Goal: Contribute content: Contribute content

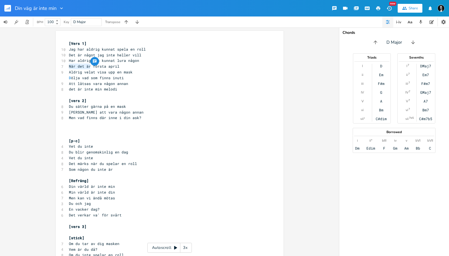
drag, startPoint x: 89, startPoint y: 65, endPoint x: 42, endPoint y: 65, distance: 47.0
click at [42, 65] on div "När det är x [Vers 1] 10 Jag har aldrig kunnat spela en roll 10 Det är något ja…" at bounding box center [169, 141] width 339 height 228
type textarea "på"
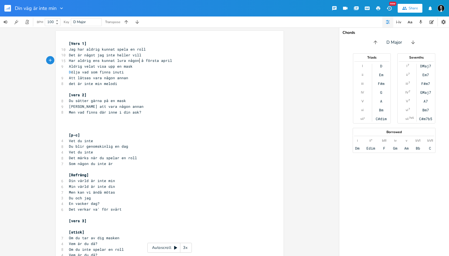
type textarea "p"
click at [99, 59] on span "Har aldrig ens kunnat lura någon på första april" at bounding box center [121, 60] width 105 height 5
click at [133, 63] on pre "Har aldrig ens kunnat lura någon på första april" at bounding box center [167, 61] width 198 height 6
type textarea "s"
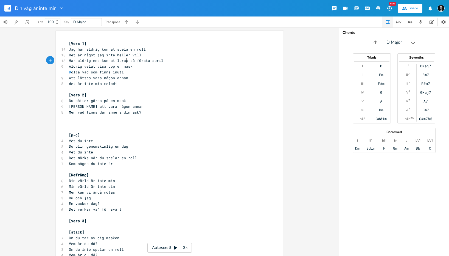
scroll to position [0, 2]
click at [134, 51] on span "Jag har aldrig kunnat spela en roll" at bounding box center [107, 49] width 77 height 5
click at [79, 61] on span "Har aldrig ens kunnat luras på första april" at bounding box center [116, 60] width 94 height 5
type textarea "A"
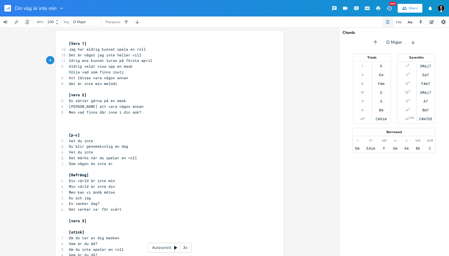
scroll to position [0, 2]
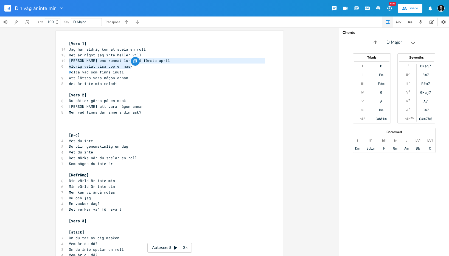
drag, startPoint x: 132, startPoint y: 67, endPoint x: 58, endPoint y: 61, distance: 73.5
click at [58, 61] on div "[PERSON_NAME] ens kunnat luras på första april Aldrig velat visa upp en mask x …" at bounding box center [170, 162] width 228 height 263
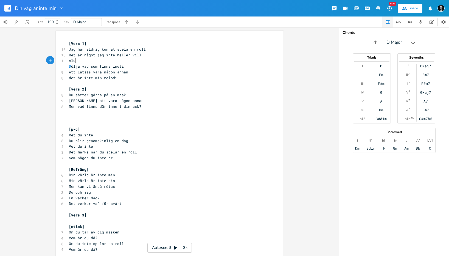
type textarea "Aldig"
type textarea "rig velat visa u en"
type textarea "upp en mask som känns fel"
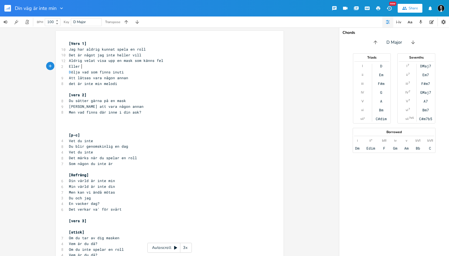
scroll to position [0, 8]
type textarea "Eller en"
type textarea "s kunnt l"
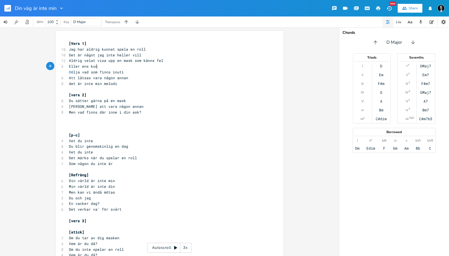
type textarea "a"
type textarea "[PERSON_NAME] på första pr"
type textarea "a"
type textarea "ap"
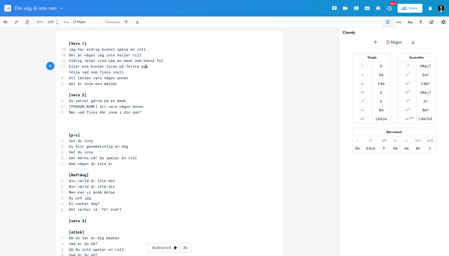
scroll to position [0, 4]
type textarea "a"
type textarea "april"
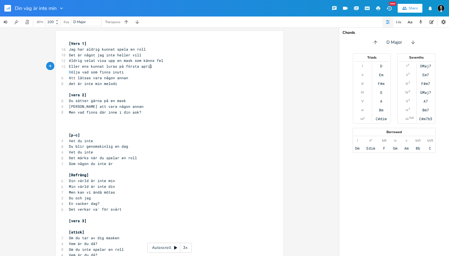
click at [93, 60] on span "Aldrig velat visa upp en mask som känns fel" at bounding box center [116, 60] width 94 height 5
type textarea "kunnat"
type textarea "ens kunnat"
drag, startPoint x: 103, startPoint y: 67, endPoint x: 80, endPoint y: 66, distance: 23.4
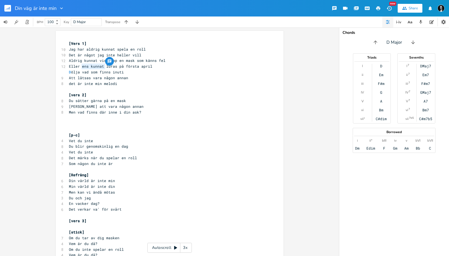
click at [80, 66] on span "Eller ens kunnat luras på första april" at bounding box center [110, 66] width 83 height 5
click at [131, 78] on pre "Att låtsas vara någon annan" at bounding box center [167, 78] width 198 height 6
click at [91, 122] on pre "​" at bounding box center [167, 124] width 198 height 6
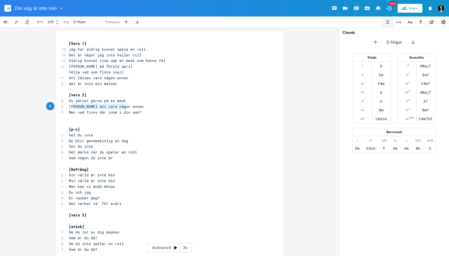
type textarea "[PERSON_NAME] att vara någon annan"
drag, startPoint x: 125, startPoint y: 107, endPoint x: 63, endPoint y: 106, distance: 62.6
click at [62, 106] on div "[PERSON_NAME] att vara någon annan x [Vers 1] 10 Jag har aldrig kunnat spela en…" at bounding box center [170, 160] width 228 height 258
click at [113, 101] on span "Du sätter gärna på en mask" at bounding box center [97, 100] width 57 height 5
click at [127, 101] on pre "Du sätter gärna på en mask" at bounding box center [167, 101] width 198 height 6
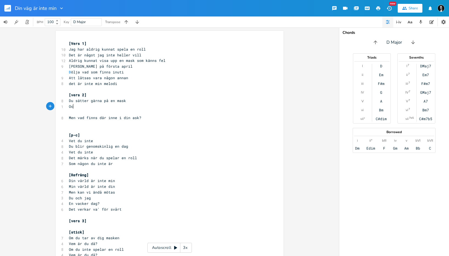
type textarea "Och"
click at [114, 101] on span "Du sätter gärna på en mask" at bounding box center [97, 100] width 57 height 5
type textarea "de"
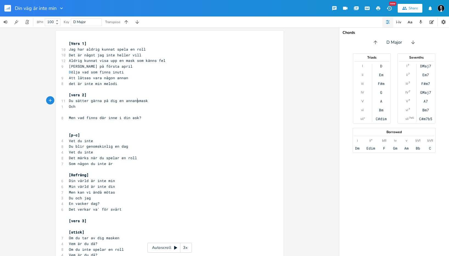
type textarea "ig en annans"
click at [99, 105] on pre "Och" at bounding box center [167, 107] width 198 height 6
type textarea "Blir en"
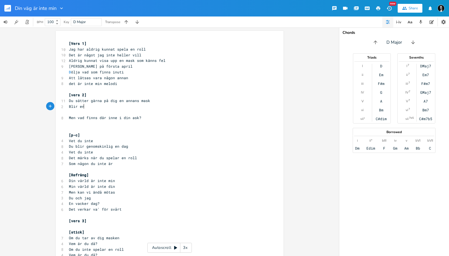
scroll to position [0, 11]
type textarea "n annans"
drag, startPoint x: 137, startPoint y: 101, endPoint x: 118, endPoint y: 100, distance: 18.7
click at [118, 100] on span "Du sätter gärna på dig en annans mask" at bounding box center [109, 100] width 81 height 5
type textarea "de"
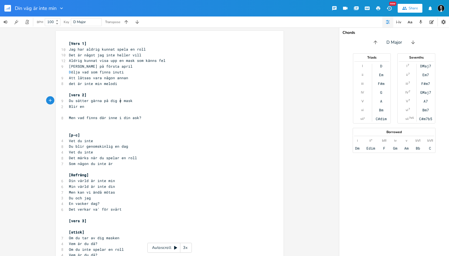
type textarea "en"
click at [115, 108] on pre "Blir en" at bounding box center [167, 107] width 198 height 6
type textarea "Som gör dig till en annan person"
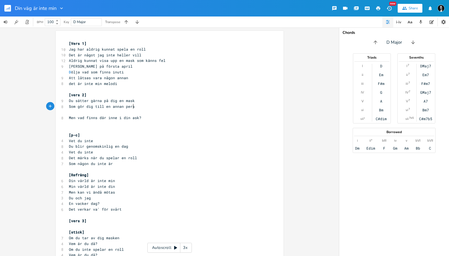
scroll to position [0, 53]
click at [115, 113] on pre "​" at bounding box center [167, 112] width 198 height 6
type textarea "Men"
type textarea "en då undrar jag ju som så"
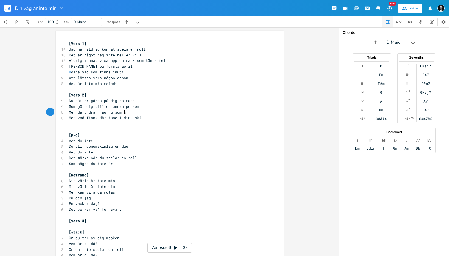
scroll to position [0, 43]
click at [141, 118] on pre "Men vad finns där inne i din ask?" at bounding box center [167, 118] width 198 height 6
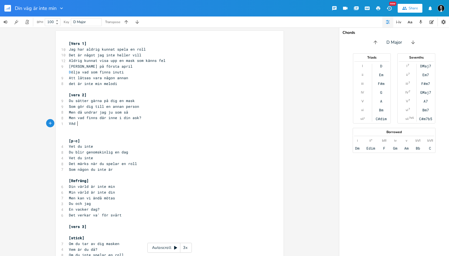
type textarea "VAd ör"
type textarea "ag"
type textarea "ag g"
type textarea "d"
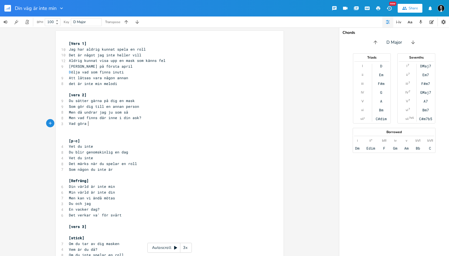
type textarea "ad göra t"
type textarea "att du facs"
type textarea "sche"
type textarea "in"
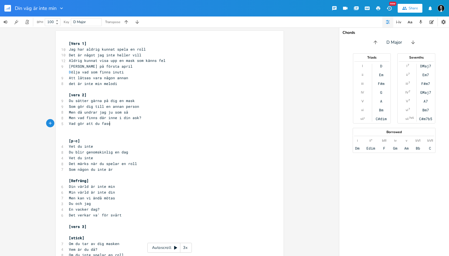
type textarea "n"
type textarea "inersas"
type textarea "as"
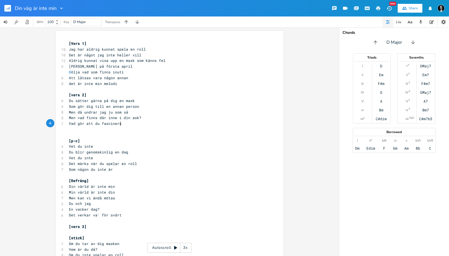
scroll to position [0, 3]
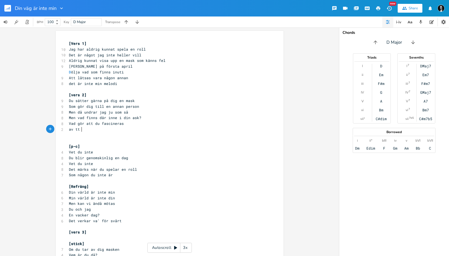
type textarea "av tt k"
type textarea "k"
type textarea "at"
type textarea "t kunna bli någon annan"
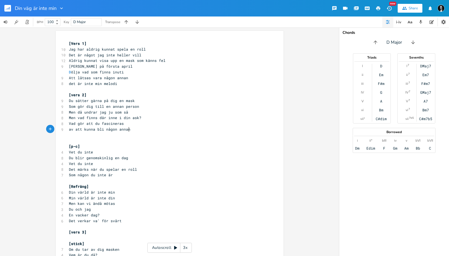
scroll to position [0, 39]
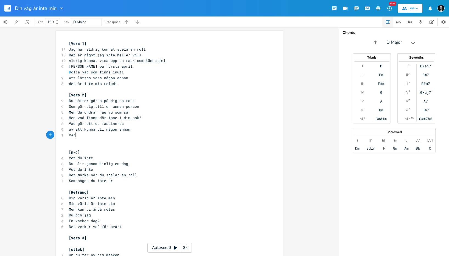
type textarea "Var"
type textarea "d"
type textarea "Men"
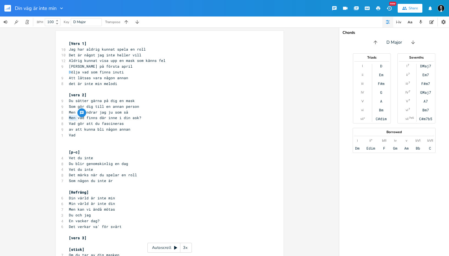
drag, startPoint x: 76, startPoint y: 117, endPoint x: 62, endPoint y: 116, distance: 14.3
click at [62, 116] on div "Men x [Vers 1] 10 Jag har aldrig kunnat spela en roll 10 Det är något jag inte …" at bounding box center [170, 171] width 228 height 280
click at [76, 118] on span "vad finns där inne i din ask?" at bounding box center [101, 117] width 64 height 5
type textarea "kan"
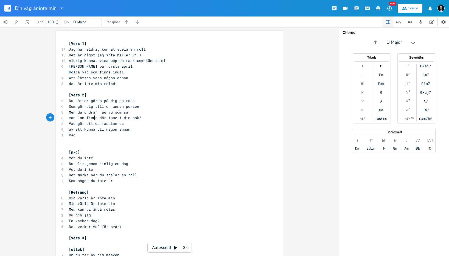
click at [92, 118] on span "vad kan finns där inne i din ask?" at bounding box center [105, 117] width 72 height 5
type textarea "a"
click at [90, 136] on pre "Vad" at bounding box center [167, 135] width 198 height 6
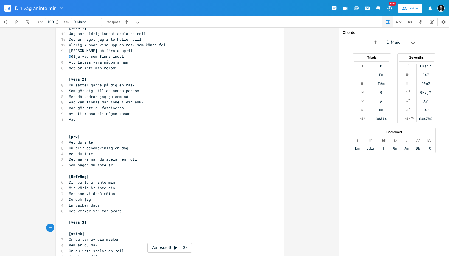
click at [103, 227] on pre "​" at bounding box center [167, 228] width 198 height 6
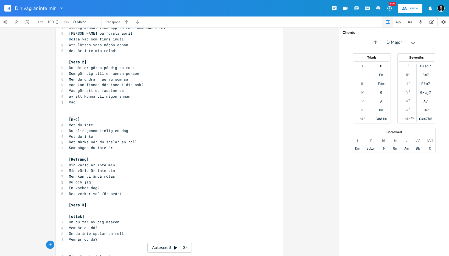
click at [93, 100] on pre "Vad" at bounding box center [167, 102] width 198 height 6
drag, startPoint x: 122, startPoint y: 90, endPoint x: 104, endPoint y: 90, distance: 18.4
click at [102, 91] on pre "Vad gör att du fascineras" at bounding box center [167, 91] width 198 height 6
type textarea "lockas"
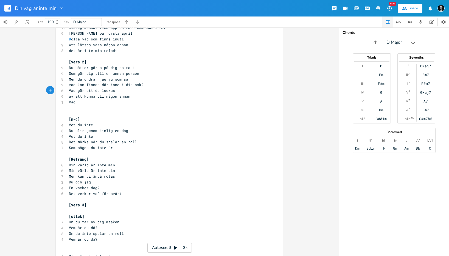
click at [92, 101] on pre "Vad" at bounding box center [167, 102] width 198 height 6
type textarea "döljer"
type textarea "vill du ö"
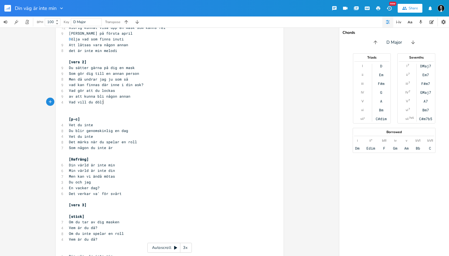
type textarea "dölja"
click at [125, 102] on pre "Vad vill du dölja" at bounding box center [167, 102] width 198 height 6
click at [148, 51] on pre "det är inte min melodi" at bounding box center [167, 51] width 198 height 6
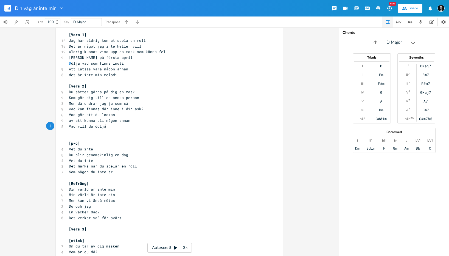
click at [116, 126] on pre "Vad vill du dölja" at bounding box center [167, 126] width 198 height 6
type textarea "hur kan en fantasivärd"
type textarea "ld knocka?"
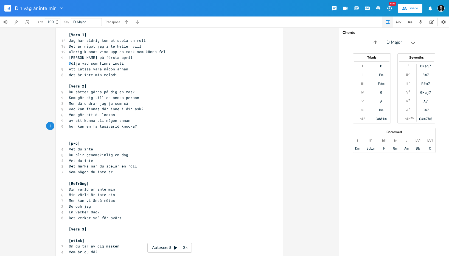
scroll to position [0, 17]
click at [105, 138] on pre "​" at bounding box center [167, 138] width 198 height 6
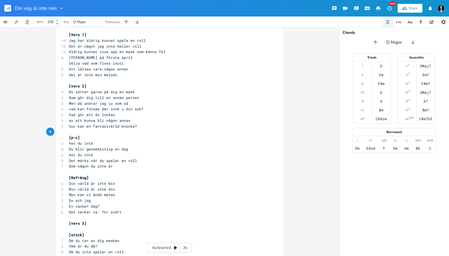
click at [125, 212] on pre "Det verkar va' för svårt" at bounding box center [167, 212] width 198 height 6
click at [115, 223] on pre "[vers 3]" at bounding box center [167, 223] width 198 height 6
type textarea "Det är helt klart v"
type textarea "sådant"
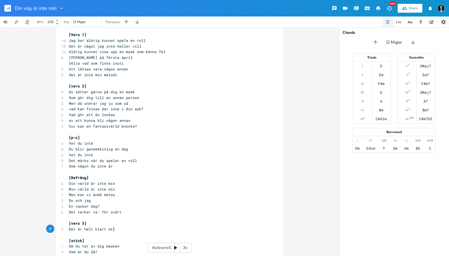
scroll to position [0, 5]
type textarea "att vi inte förstår"
type textarea "[PERSON_NAME] livsfilosofi"
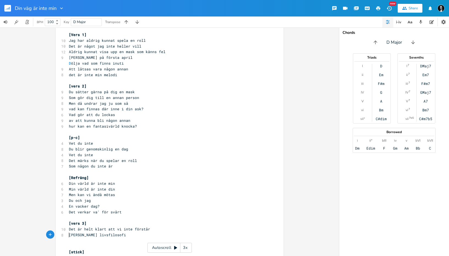
click at [69, 235] on span "[PERSON_NAME] livsfilosofi" at bounding box center [97, 234] width 57 height 5
click at [123, 235] on pre "[PERSON_NAME] livsfilosofi" at bounding box center [167, 235] width 198 height 6
type textarea "Det är tå"
type textarea "Det kommer någ"
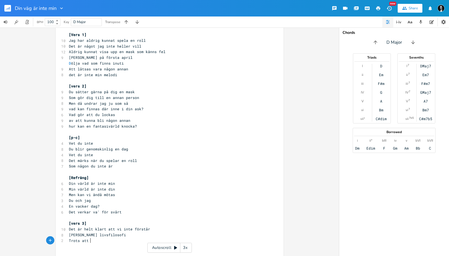
scroll to position [0, 14]
type textarea "Trots att jg"
type textarea "ag försökre"
type textarea "t att sätte"
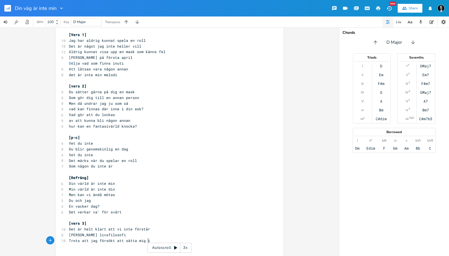
type textarea "a mig in"
type textarea "i tanke"
type textarea "ar som ej är min meldoi"
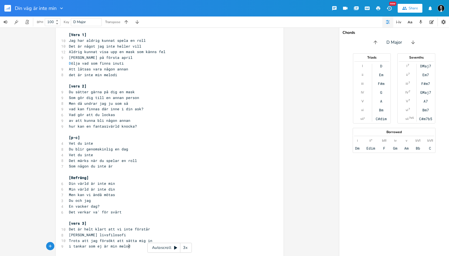
type textarea "odi"
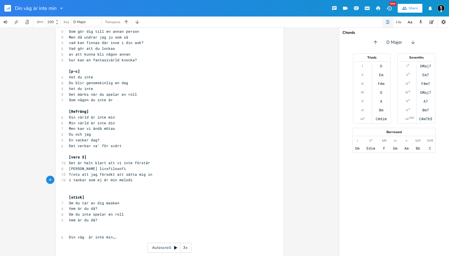
scroll to position [75, 0]
click at [84, 238] on span "Din väg är inte min…." at bounding box center [93, 236] width 48 height 5
click at [151, 178] on pre "i tankar som ej är min melodi" at bounding box center [167, 180] width 198 height 6
click at [93, 163] on span "Det är helt klart att vi inte förstår" at bounding box center [109, 162] width 81 height 5
click at [78, 163] on span "Det är klart att vi inte förstår" at bounding box center [104, 162] width 70 height 5
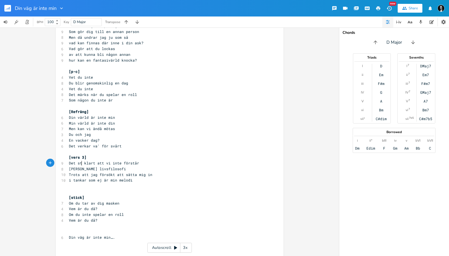
type textarea "står"
click at [140, 180] on pre "i tankar som ej är min melodi" at bounding box center [167, 180] width 198 height 6
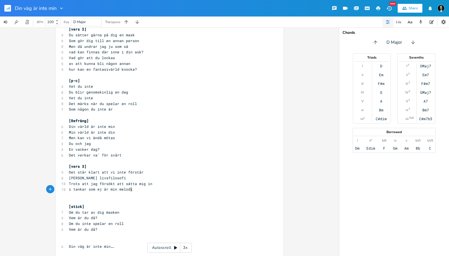
scroll to position [71, 0]
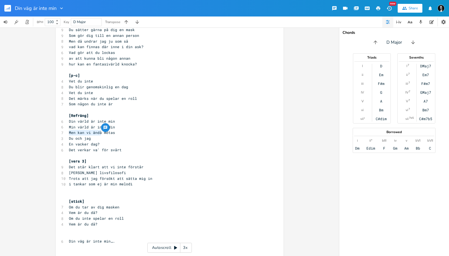
drag, startPoint x: 100, startPoint y: 133, endPoint x: 67, endPoint y: 132, distance: 32.4
click at [69, 132] on span "Men kan vi ändå mötas" at bounding box center [92, 132] width 46 height 5
type textarea "Jag tror inte vi kan möa"
click at [99, 146] on pre "En vacker dag?" at bounding box center [167, 144] width 198 height 6
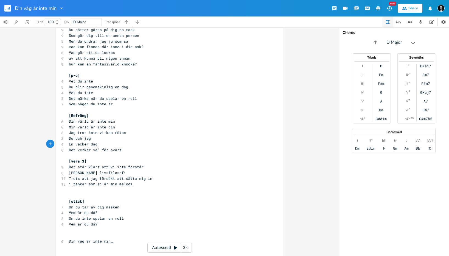
click at [140, 184] on pre "i tankar som ej är min melodi" at bounding box center [167, 184] width 198 height 6
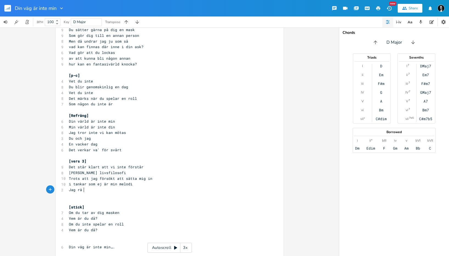
type textarea "Jag rä m"
type textarea "är mi"
type textarea "lp"
type textarea "alplacerad i din värld"
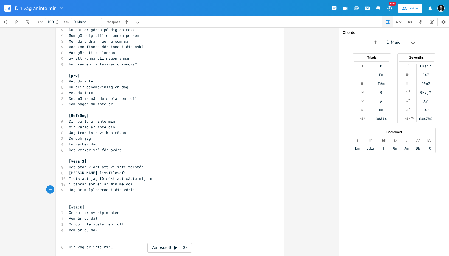
scroll to position [0, 34]
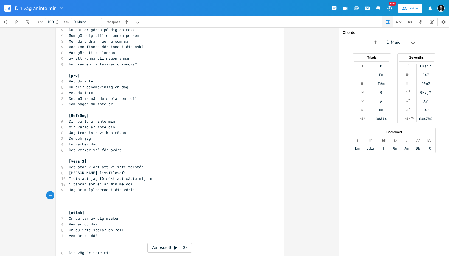
type textarea "D"
type textarea "Skomakare bli vid din läst"
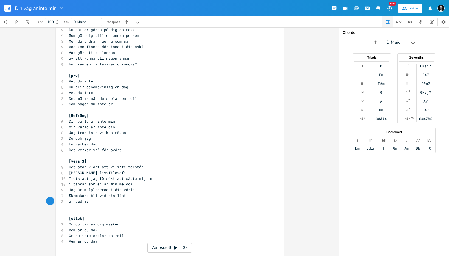
type textarea "är vad jaa"
type textarea "g bli"
type textarea "nu lärd"
type textarea "t"
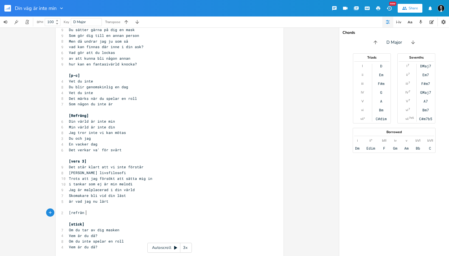
scroll to position [0, 13]
type textarea "[refräng]"
click at [69, 212] on span "[refräng]" at bounding box center [80, 212] width 22 height 5
click at [119, 214] on pre "[refräng]" at bounding box center [167, 212] width 198 height 6
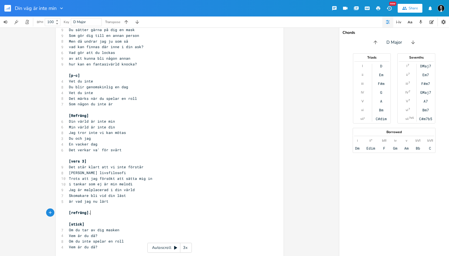
type textarea "..."
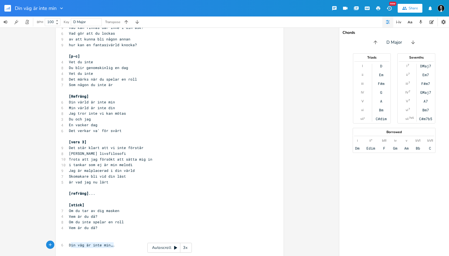
type textarea "Din väg är inte min…."
drag, startPoint x: 115, startPoint y: 246, endPoint x: 47, endPoint y: 245, distance: 68.4
click at [47, 245] on div "Din väg är inte min…. x [Vers 1] 10 Jag har aldrig kunnat spela en roll 10 Det …" at bounding box center [169, 141] width 339 height 228
type textarea "[refräng]..."
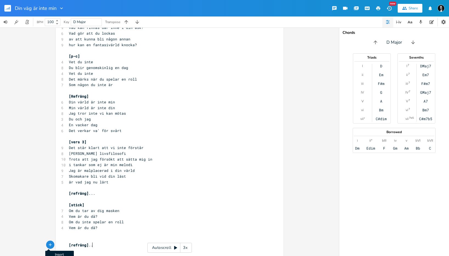
scroll to position [0, 16]
click at [202, 185] on pre at bounding box center [167, 188] width 198 height 6
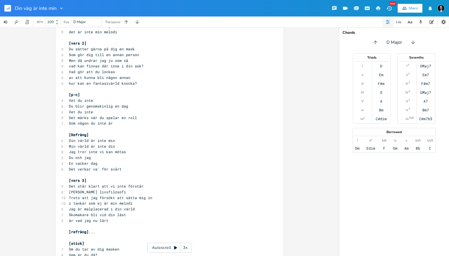
scroll to position [12, 0]
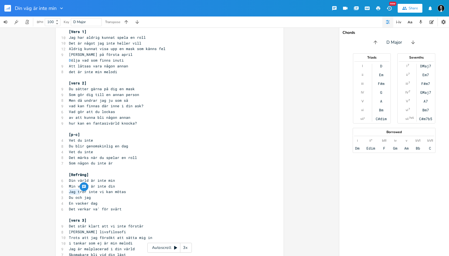
drag, startPoint x: 78, startPoint y: 191, endPoint x: 53, endPoint y: 190, distance: 25.3
click at [52, 190] on div "Jag t x [Vers 1] 10 Jag har aldrig kunnat spela en roll 10 Det är något jag int…" at bounding box center [169, 141] width 339 height 228
type textarea "T"
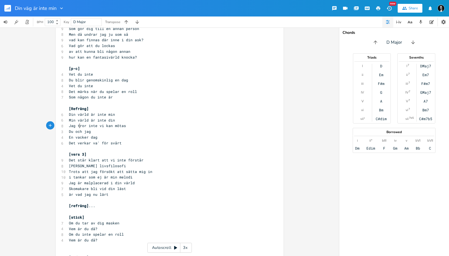
scroll to position [78, 0]
type textarea "Jag t"
